Goal: Task Accomplishment & Management: Complete application form

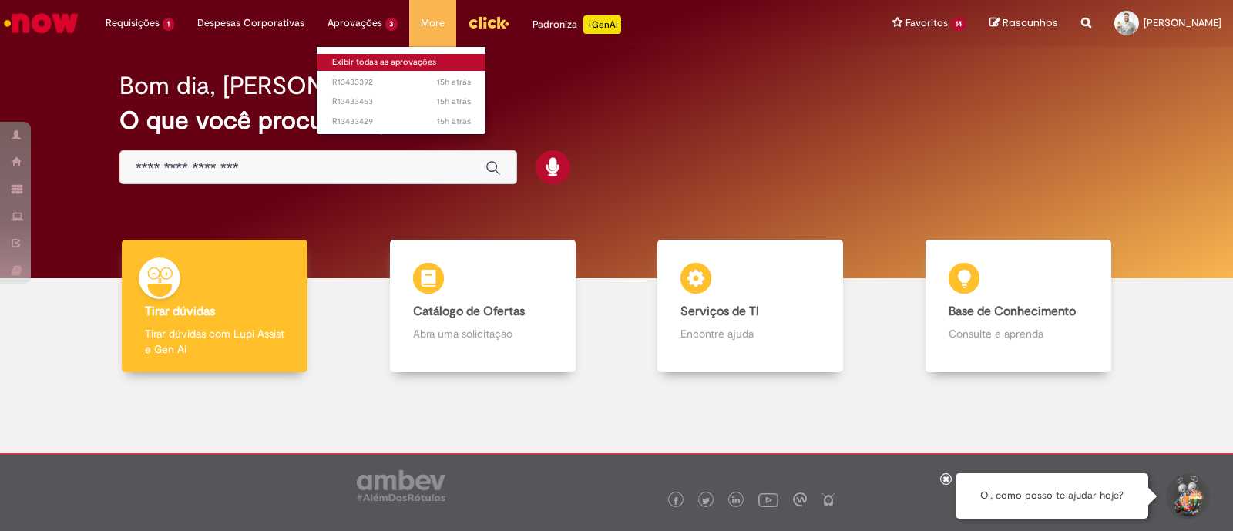
click at [405, 63] on link "Exibir todas as aprovações" at bounding box center [402, 62] width 170 height 17
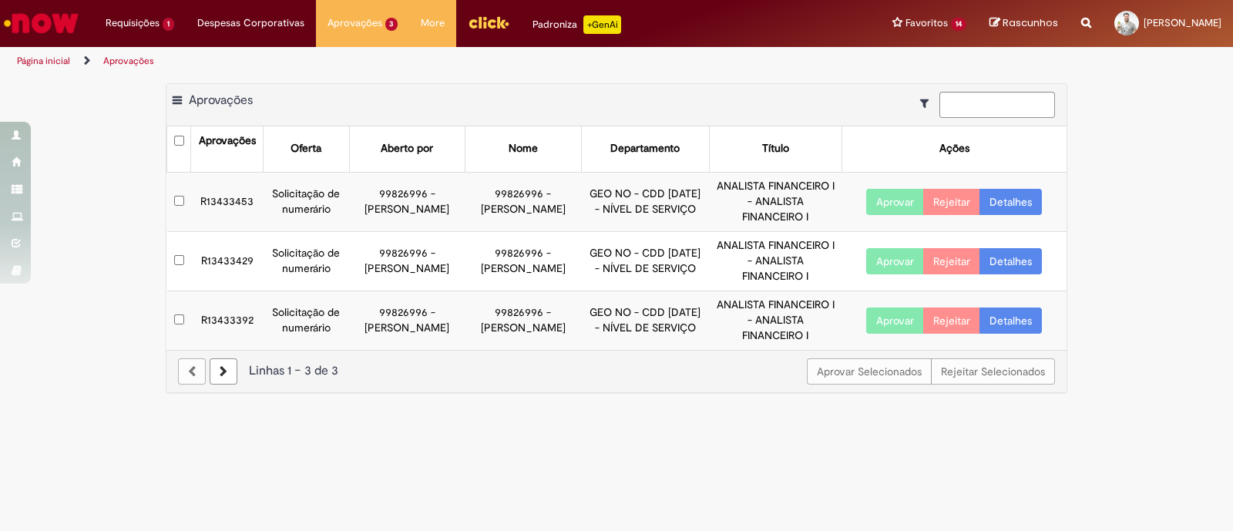
click at [876, 198] on button "Aprovar" at bounding box center [895, 202] width 58 height 26
click at [887, 256] on button "Aprovar" at bounding box center [895, 261] width 58 height 26
click at [883, 317] on button "Aprovar" at bounding box center [895, 321] width 58 height 26
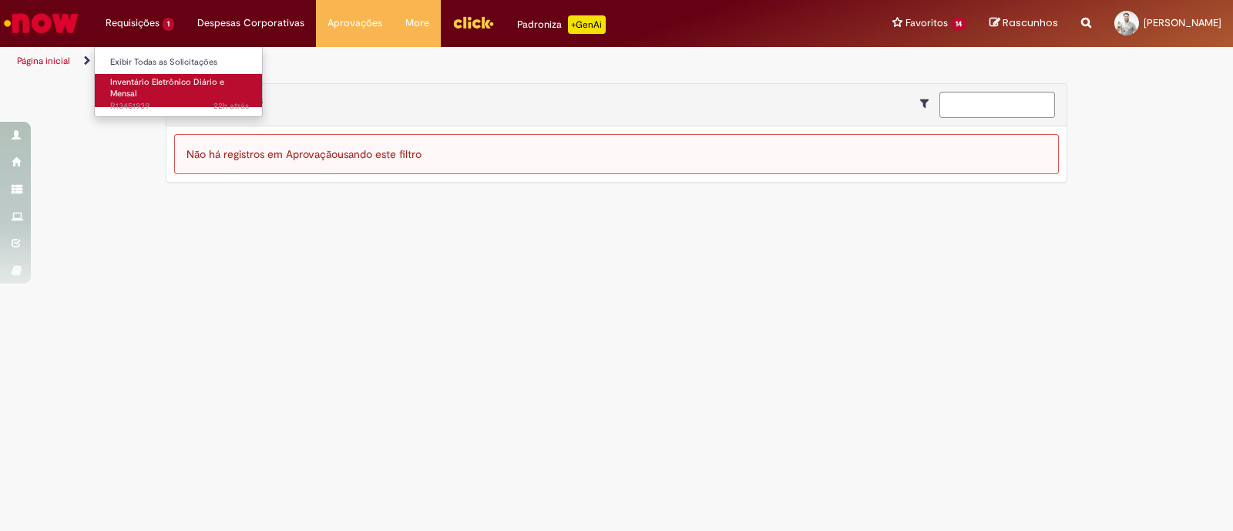
click at [172, 97] on link "Inventário Eletrônico Diário e Mensal 22h atrás 22 horas atrás R13451939" at bounding box center [180, 90] width 170 height 33
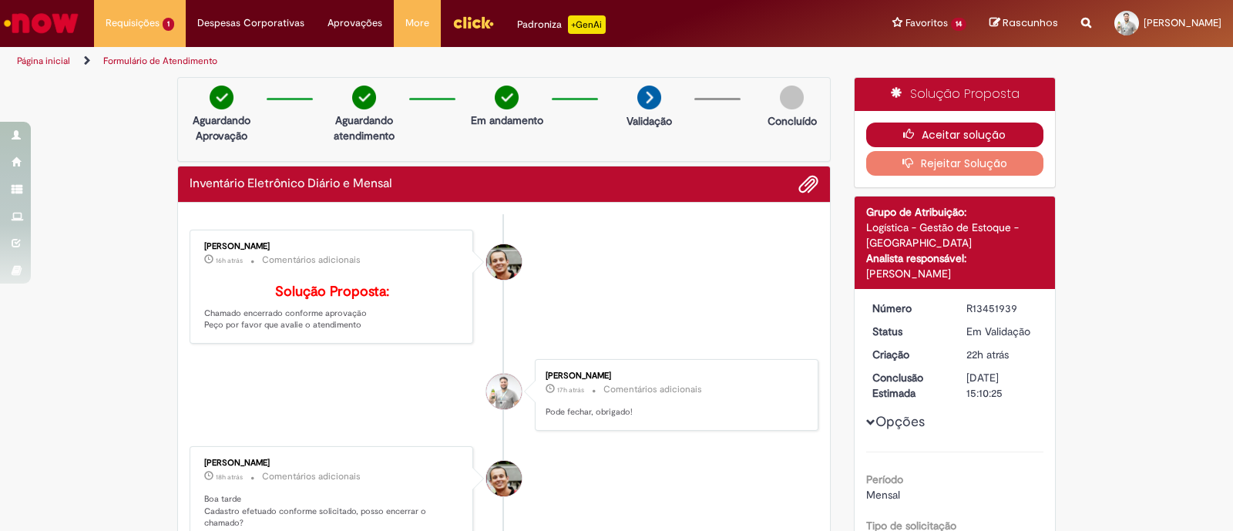
click at [917, 131] on button "Aceitar solução" at bounding box center [955, 135] width 178 height 25
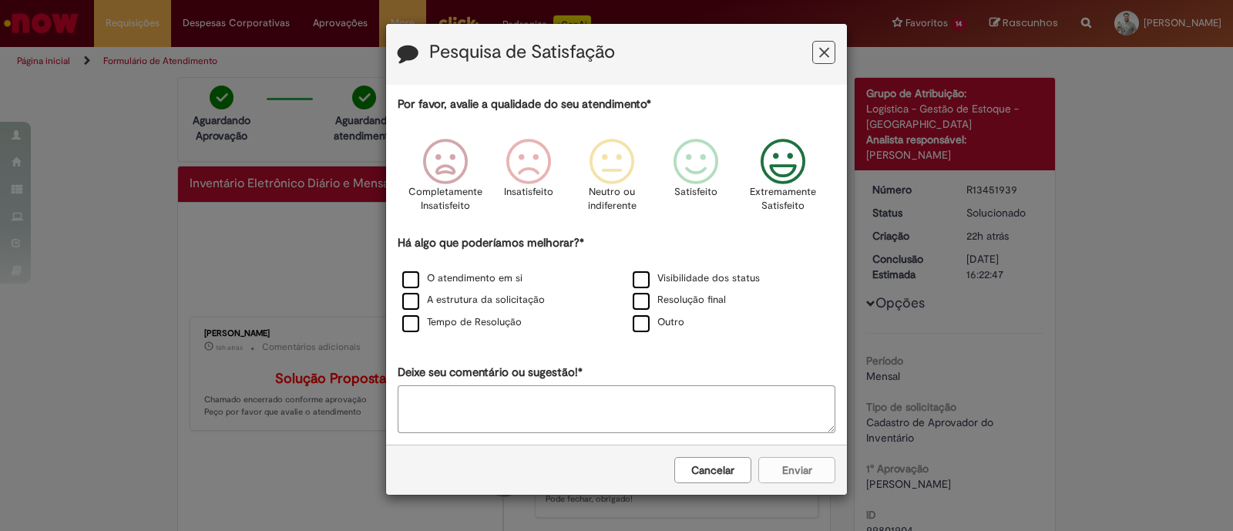
click at [808, 173] on icon "Feedback" at bounding box center [784, 162] width 58 height 46
click at [418, 279] on label "O atendimento em si" at bounding box center [462, 278] width 120 height 15
click at [643, 300] on label "Resolução final" at bounding box center [679, 300] width 93 height 15
click at [782, 469] on button "Enviar" at bounding box center [797, 470] width 77 height 26
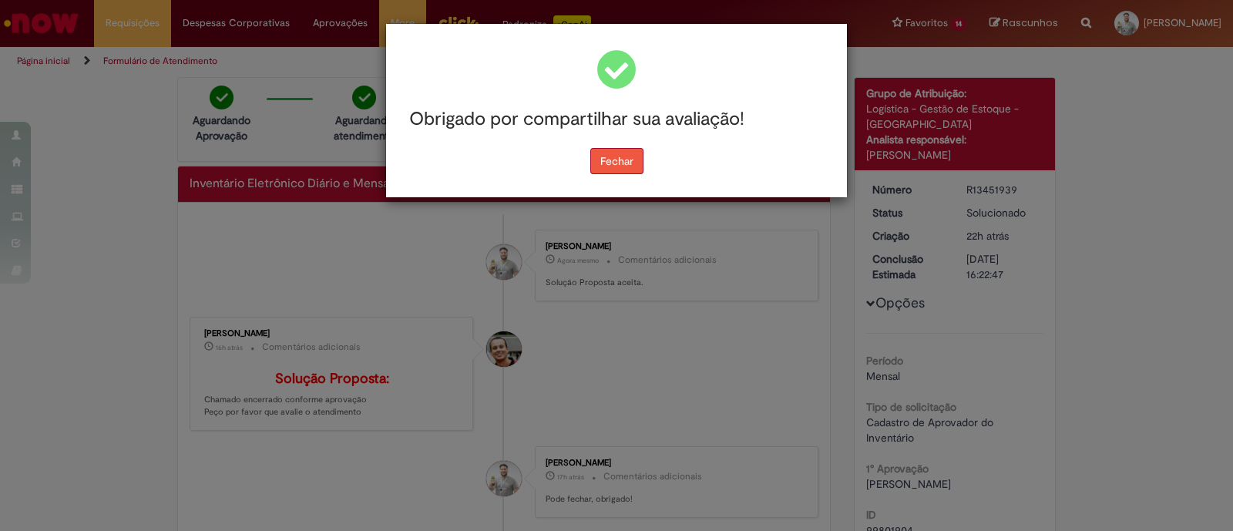
click at [621, 170] on button "Fechar" at bounding box center [617, 161] width 53 height 26
